Goal: Entertainment & Leisure: Consume media (video, audio)

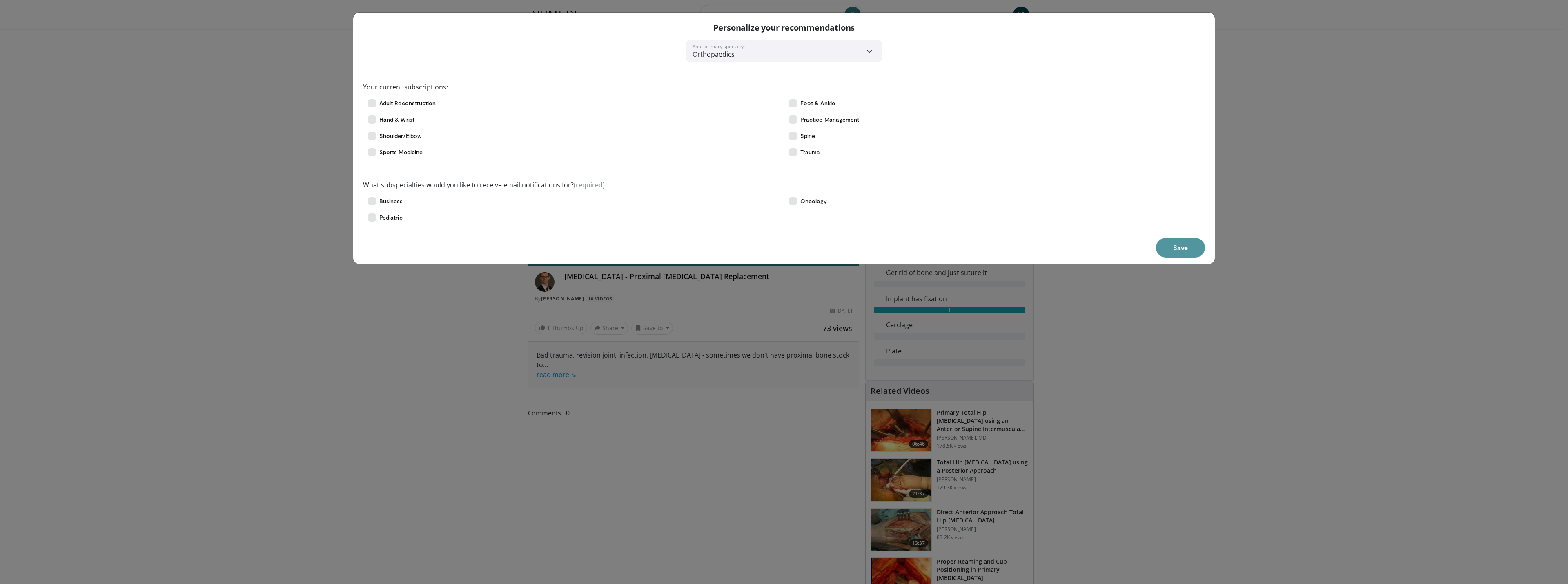
click at [1187, 245] on button "Save" at bounding box center [1181, 247] width 49 height 19
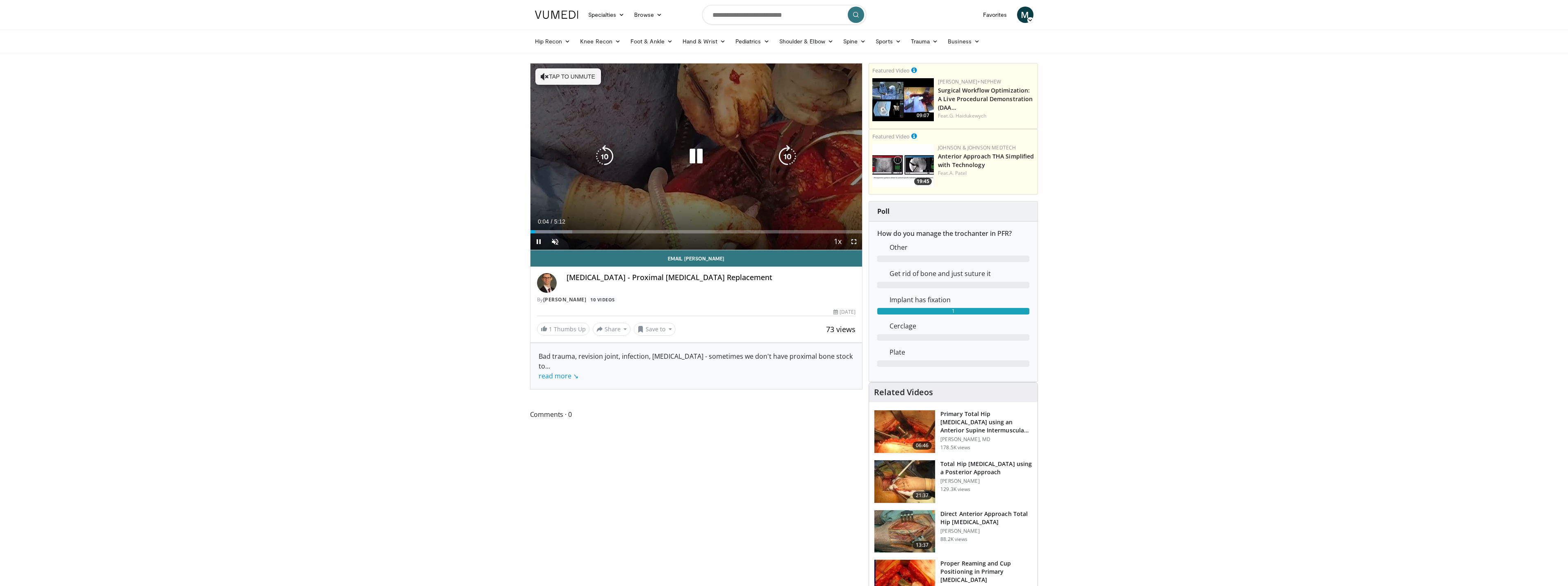
click at [693, 160] on icon "Video Player" at bounding box center [696, 157] width 23 height 23
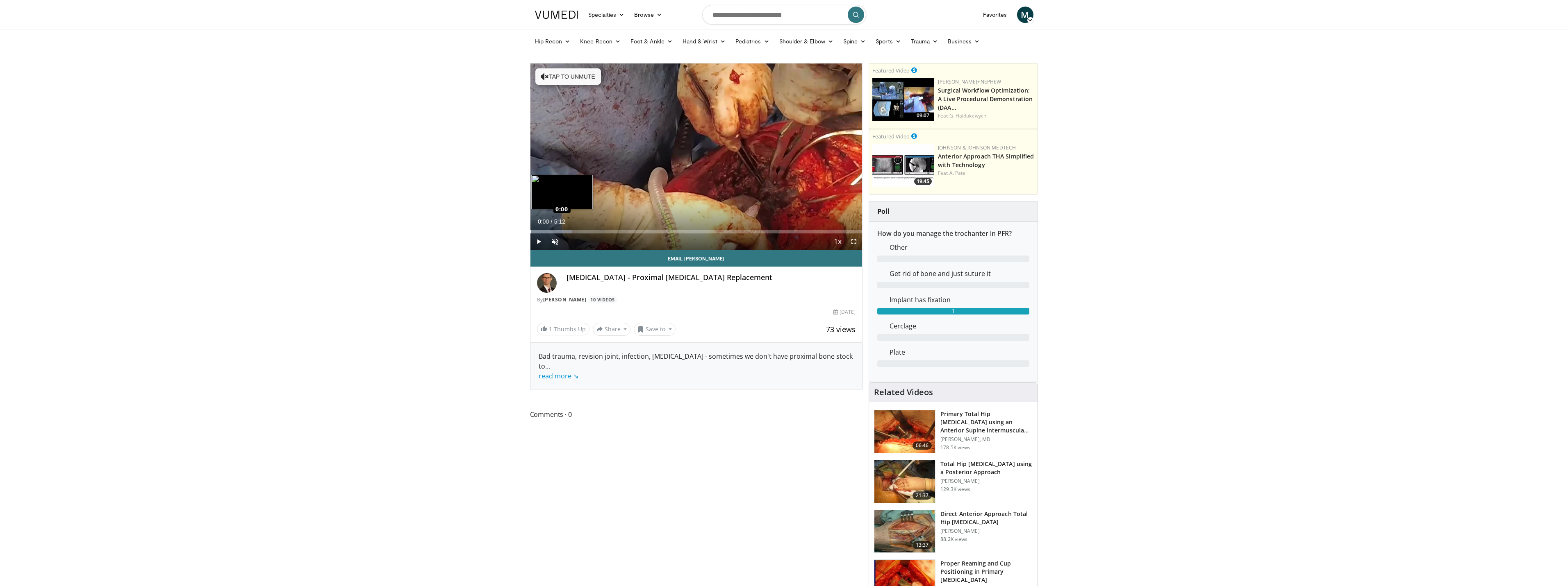
click at [530, 233] on div "Loaded : 12.69% 0:00 0:00" at bounding box center [696, 232] width 332 height 4
click at [856, 240] on span "Video Player" at bounding box center [853, 242] width 17 height 17
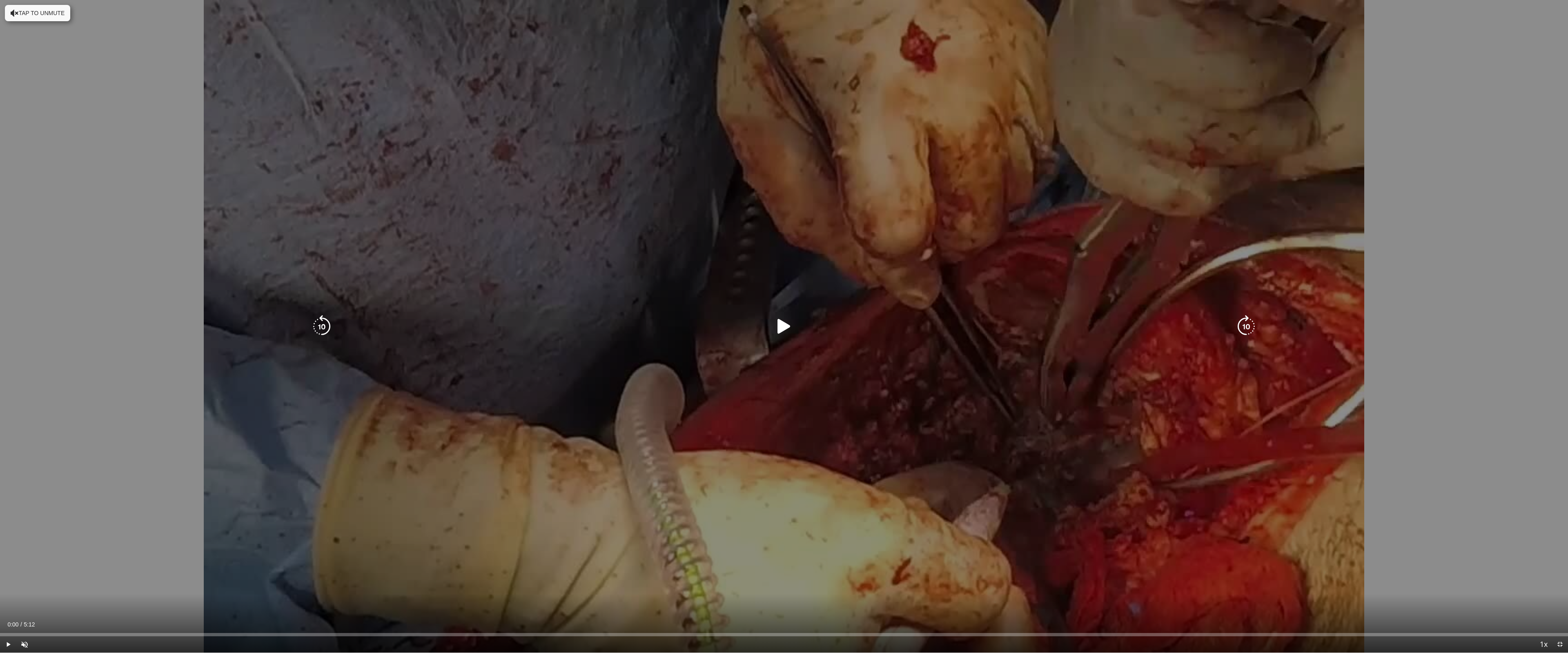
click at [786, 328] on icon "Video Player" at bounding box center [784, 327] width 23 height 23
click at [39, 15] on button "Tap to unmute" at bounding box center [37, 13] width 65 height 16
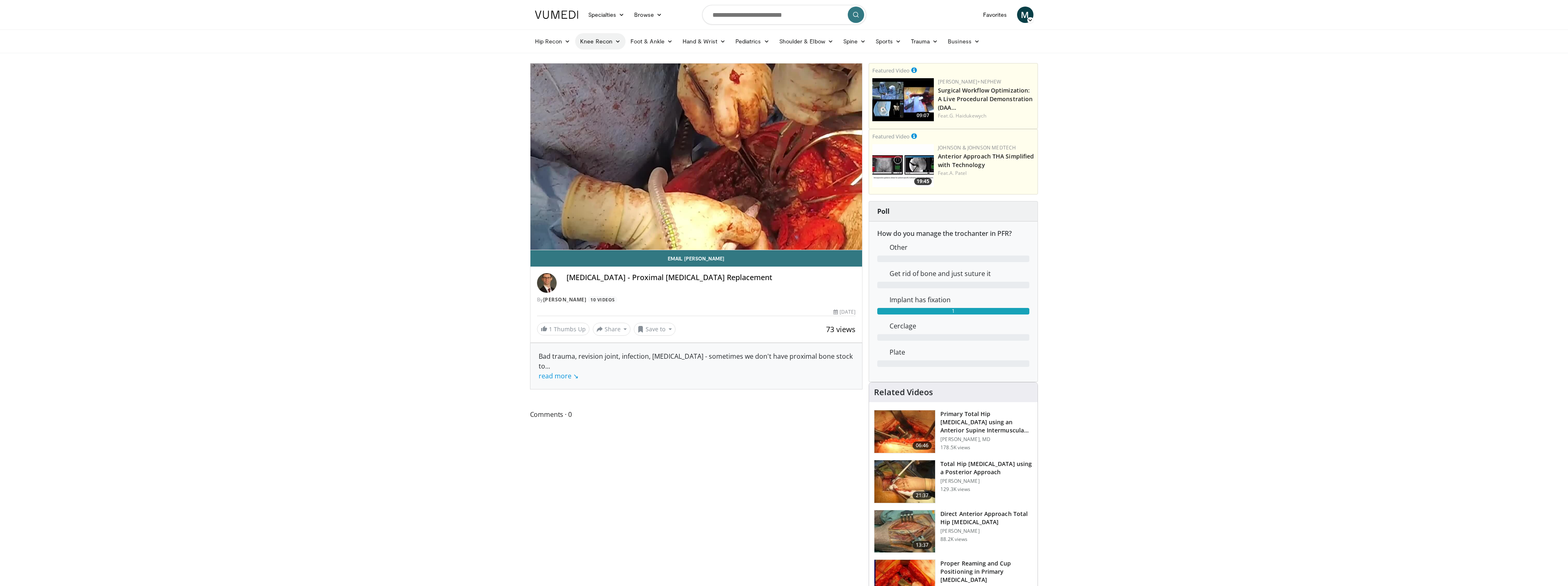
click at [600, 43] on link "Knee Recon" at bounding box center [600, 41] width 50 height 17
click at [603, 62] on link "[MEDICAL_DATA]" at bounding box center [625, 60] width 98 height 13
